Goal: Task Accomplishment & Management: Complete application form

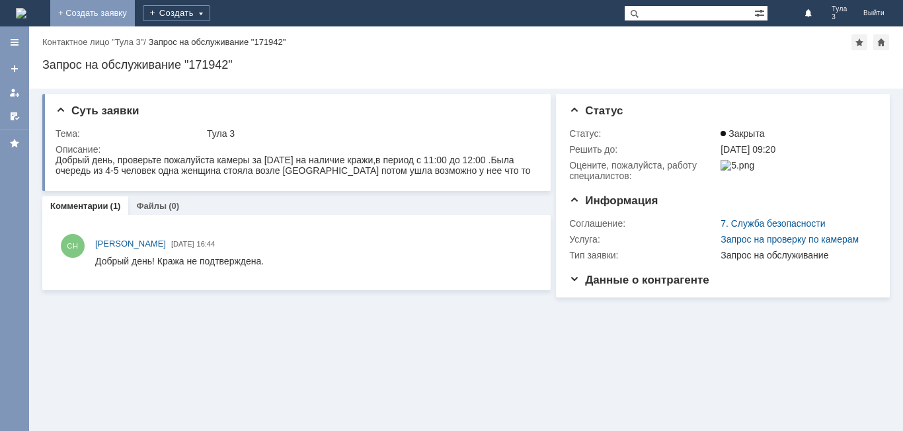
click at [135, 12] on link "+ Создать заявку" at bounding box center [92, 13] width 85 height 26
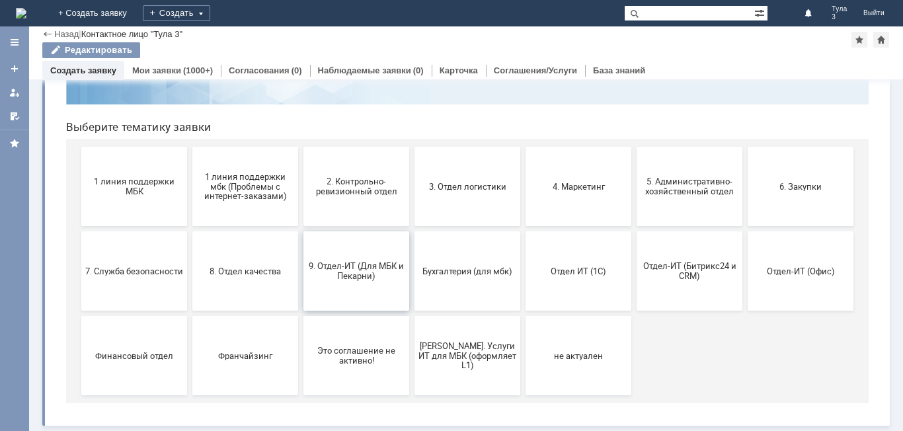
scroll to position [108, 0]
click at [375, 292] on button "9. Отдел-ИТ (Для МБК и Пекарни)" at bounding box center [356, 270] width 106 height 79
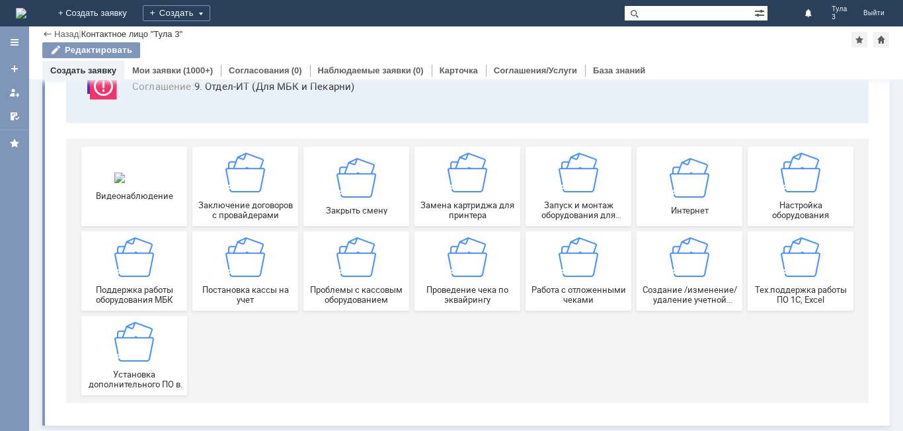
scroll to position [110, 0]
click at [581, 297] on span "Работа с отложенными чеками" at bounding box center [578, 295] width 98 height 20
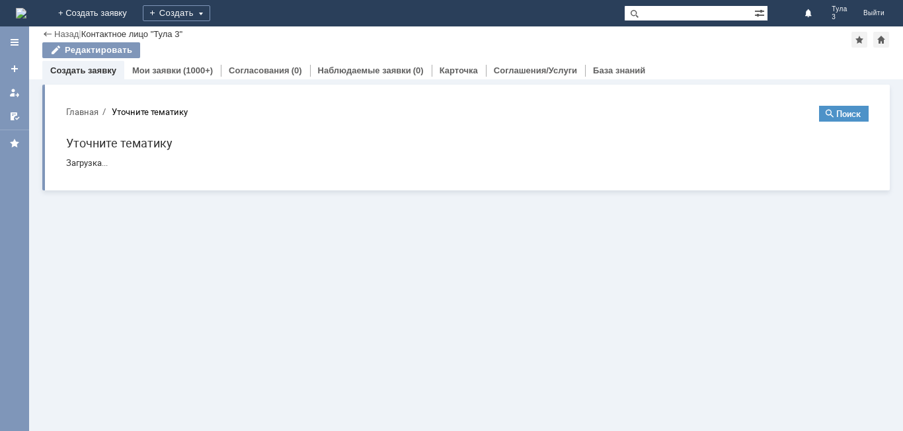
scroll to position [0, 0]
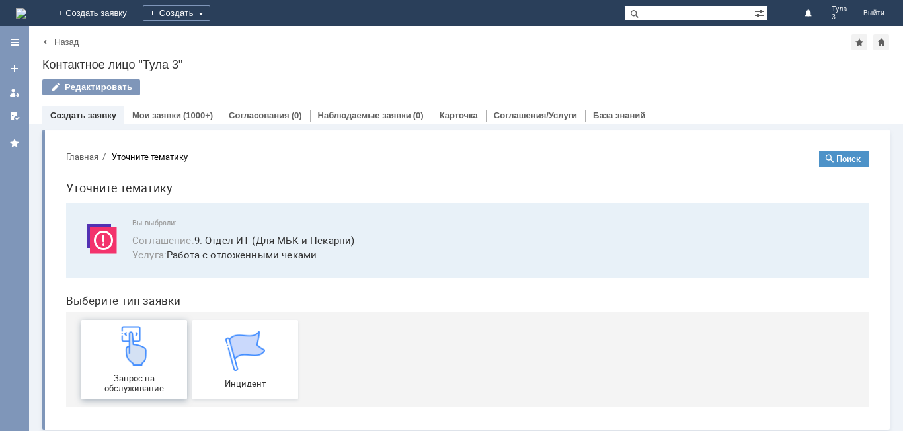
click at [105, 352] on div "Запрос на обслуживание" at bounding box center [134, 359] width 98 height 67
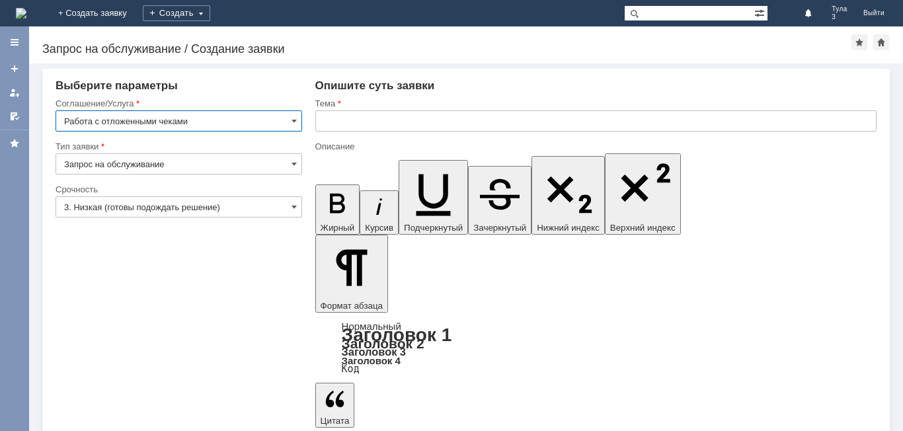
click at [297, 162] on input "Запрос на обслуживание" at bounding box center [179, 163] width 247 height 21
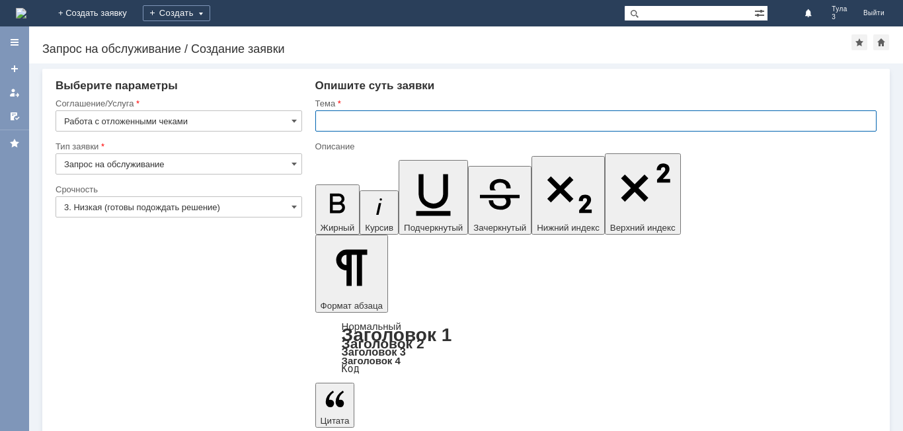
click at [333, 120] on input "text" at bounding box center [595, 120] width 561 height 21
type input "Запрос на обслуживание"
type input "Удалить отложенные чеки от 24.08. и [DATE]"
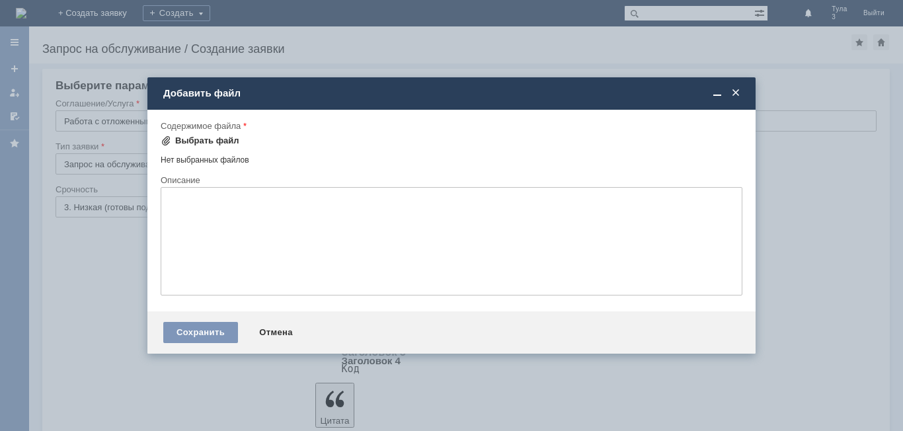
click at [202, 137] on div "Выбрать файл" at bounding box center [207, 141] width 64 height 11
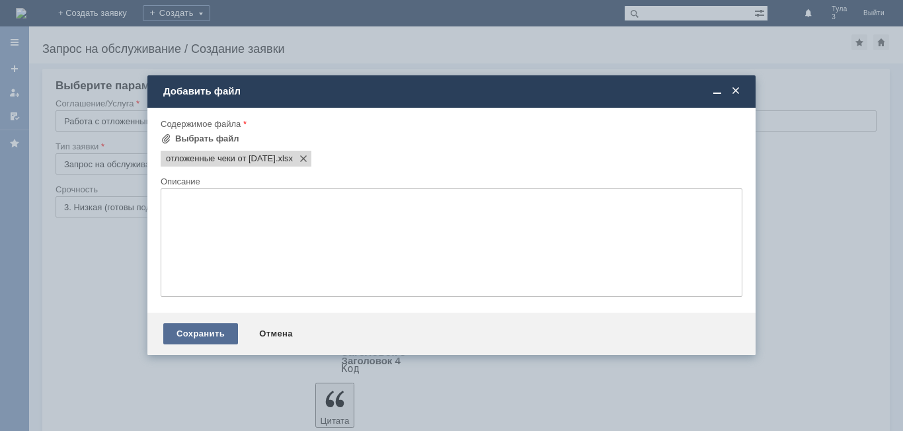
click at [195, 331] on div "Сохранить" at bounding box center [200, 333] width 75 height 21
